Goal: Check status: Check status

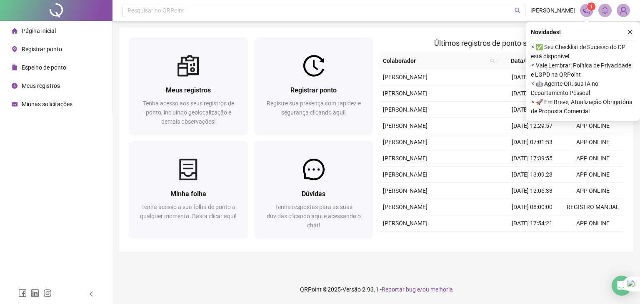
click at [45, 33] on span "Página inicial" at bounding box center [39, 31] width 34 height 7
click at [631, 28] on button "button" at bounding box center [630, 32] width 10 height 10
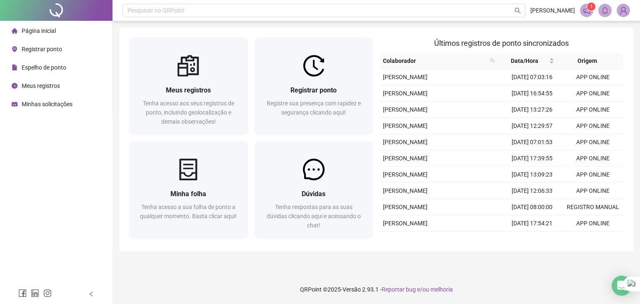
click at [635, 32] on div "Pesquisar no QRPoint [PERSON_NAME] 1 Meus registros Tenha acesso aos seus regis…" at bounding box center [377, 152] width 528 height 304
click at [48, 70] on span "Espelho de ponto" at bounding box center [44, 67] width 45 height 7
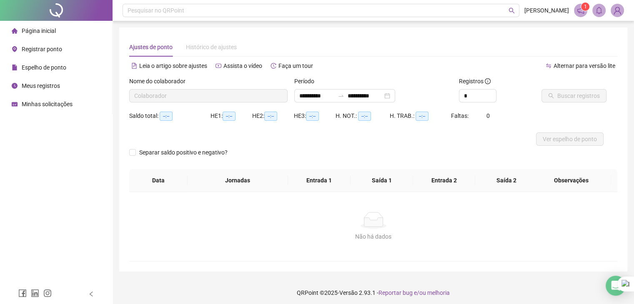
type input "**********"
click at [308, 91] on input "**********" at bounding box center [316, 95] width 35 height 9
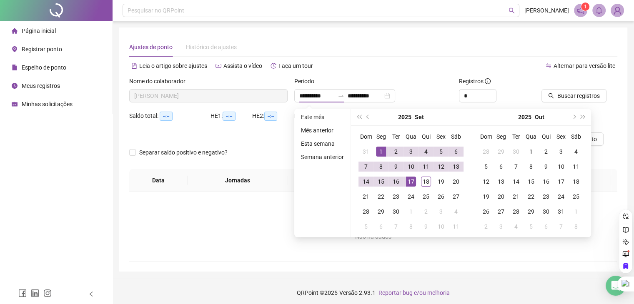
click at [422, 66] on div "Alternar para versão lite" at bounding box center [495, 65] width 244 height 13
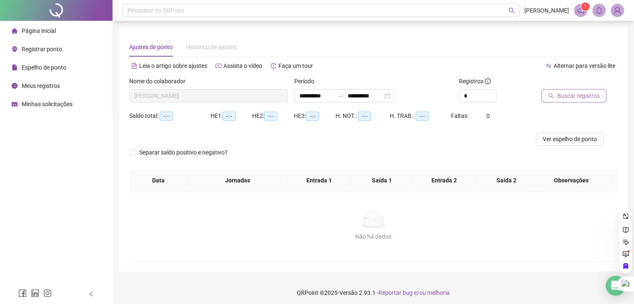
click at [554, 96] on button "Buscar registros" at bounding box center [573, 95] width 65 height 13
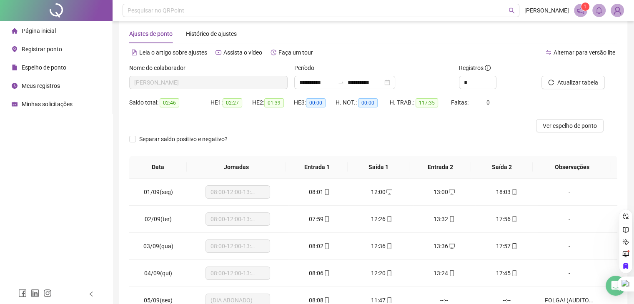
scroll to position [7, 0]
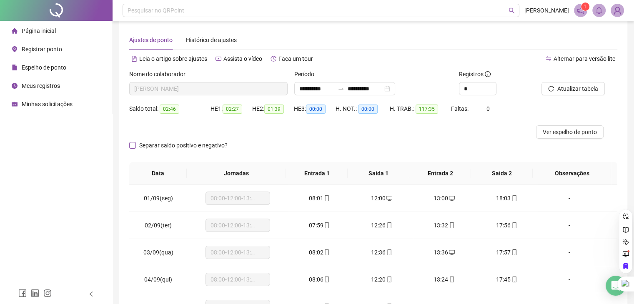
click at [174, 146] on span "Separar saldo positivo e negativo?" at bounding box center [183, 145] width 95 height 9
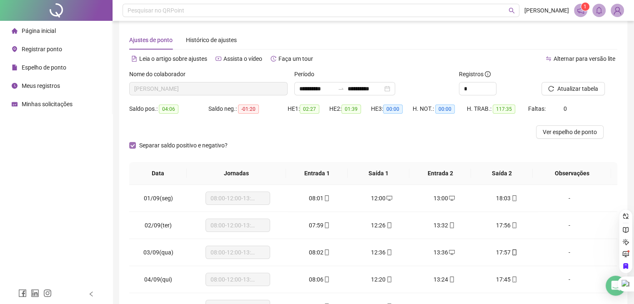
click at [175, 144] on span "Separar saldo positivo e negativo?" at bounding box center [183, 145] width 95 height 9
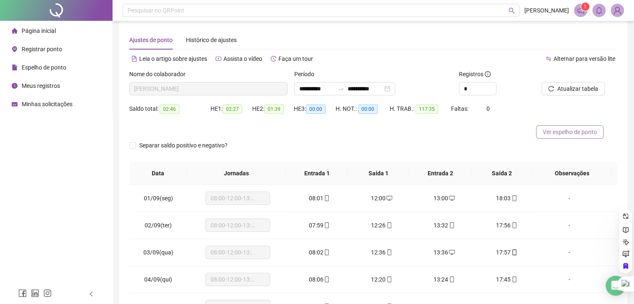
click at [550, 130] on span "Ver espelho de ponto" at bounding box center [570, 132] width 54 height 9
